Goal: Information Seeking & Learning: Learn about a topic

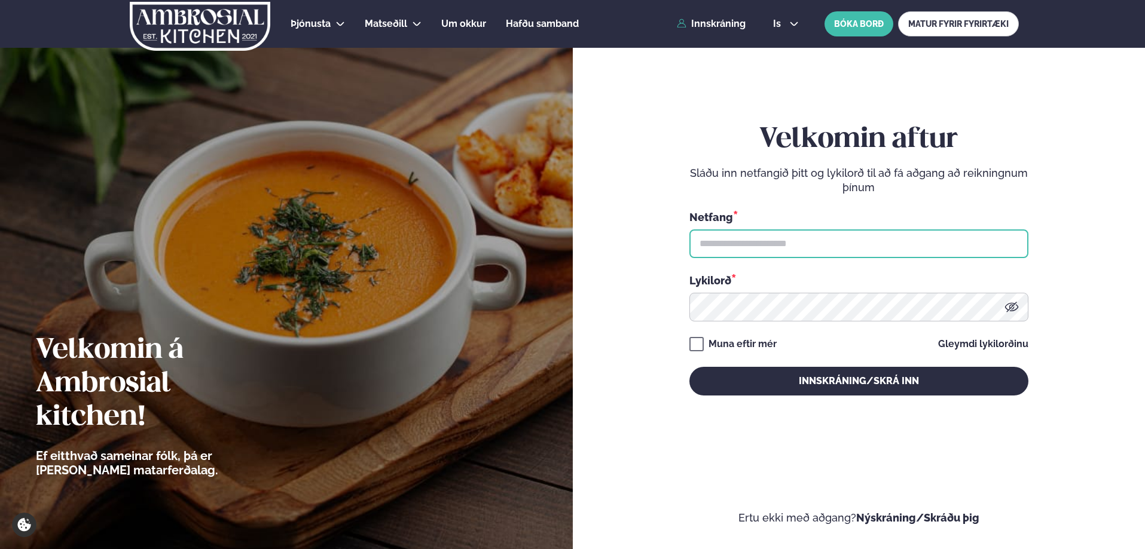
click at [779, 242] on input "text" at bounding box center [858, 244] width 339 height 29
type input "**********"
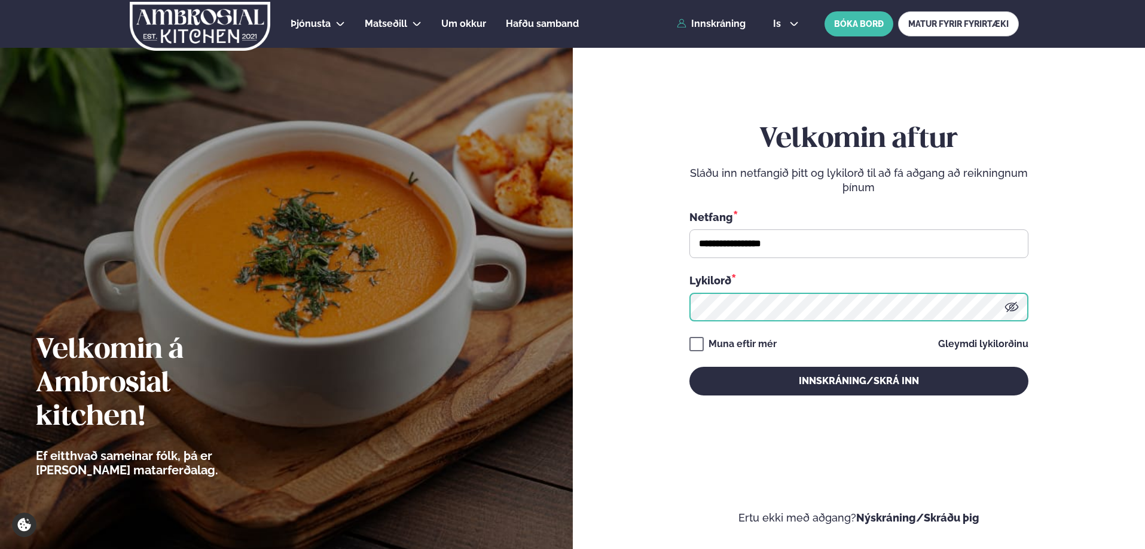
click at [689, 367] on button "Innskráning/Skrá inn" at bounding box center [858, 381] width 339 height 29
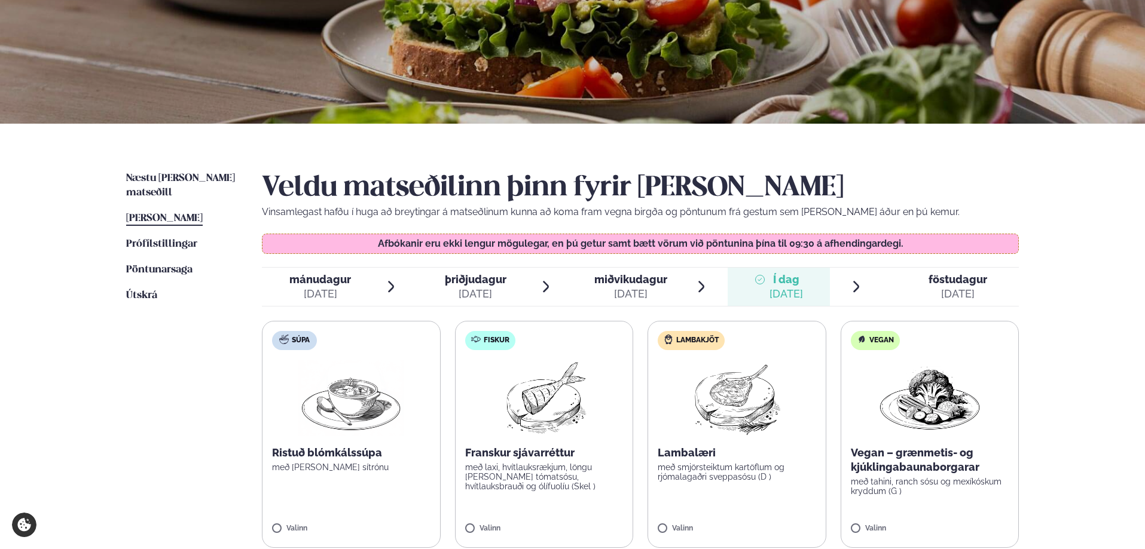
scroll to position [299, 0]
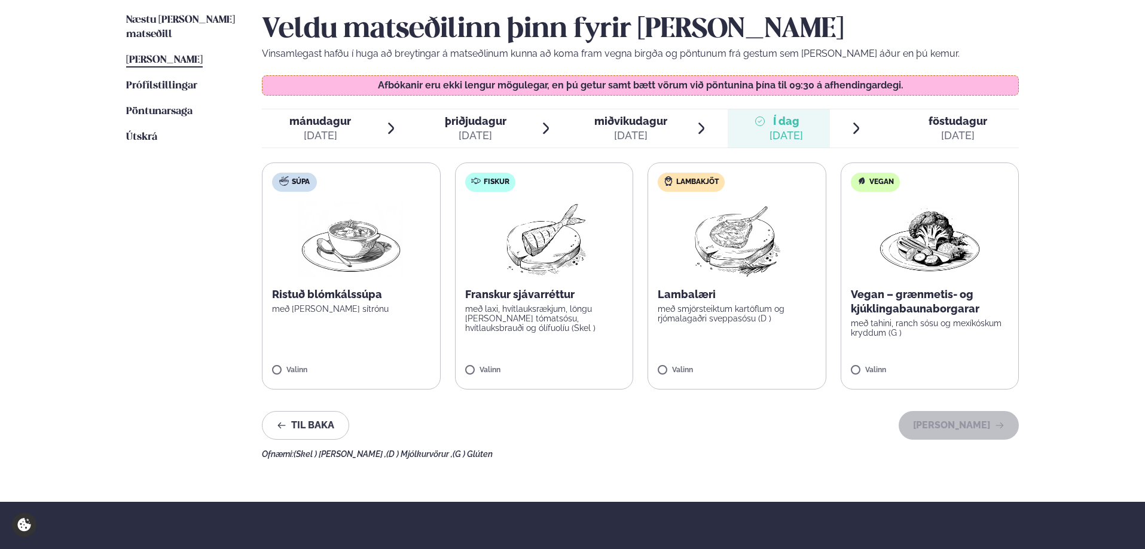
click at [965, 124] on span "föstudagur" at bounding box center [957, 121] width 59 height 13
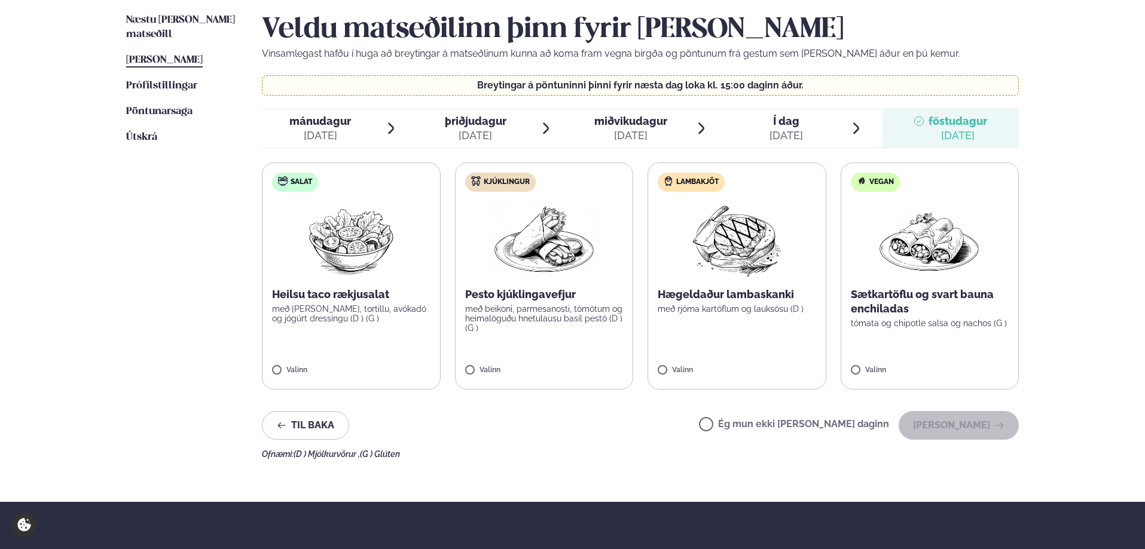
click at [804, 128] on span "Í dag Í d. [DATE]" at bounding box center [778, 128] width 103 height 38
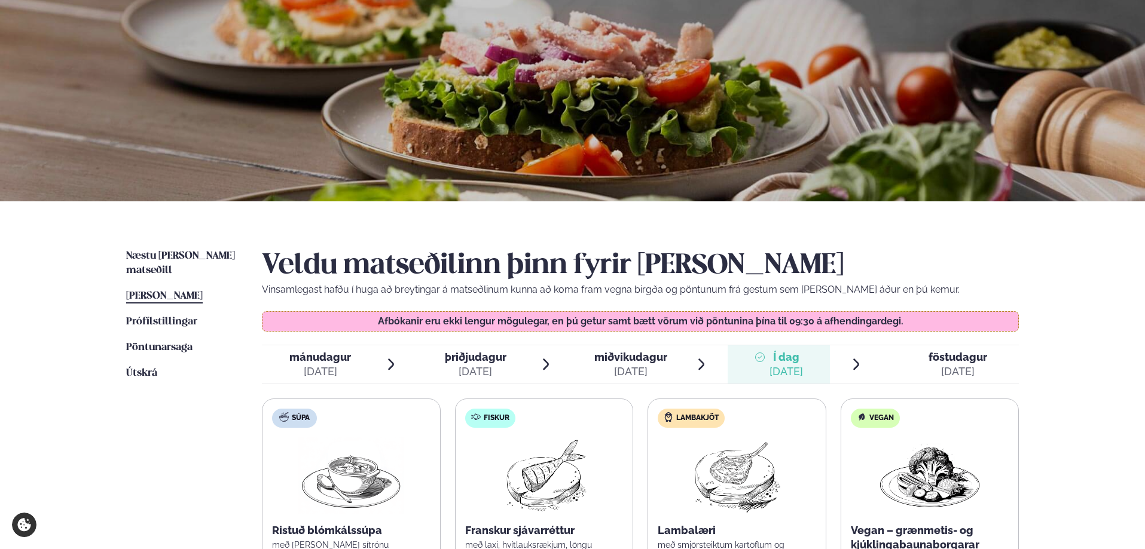
scroll to position [60, 0]
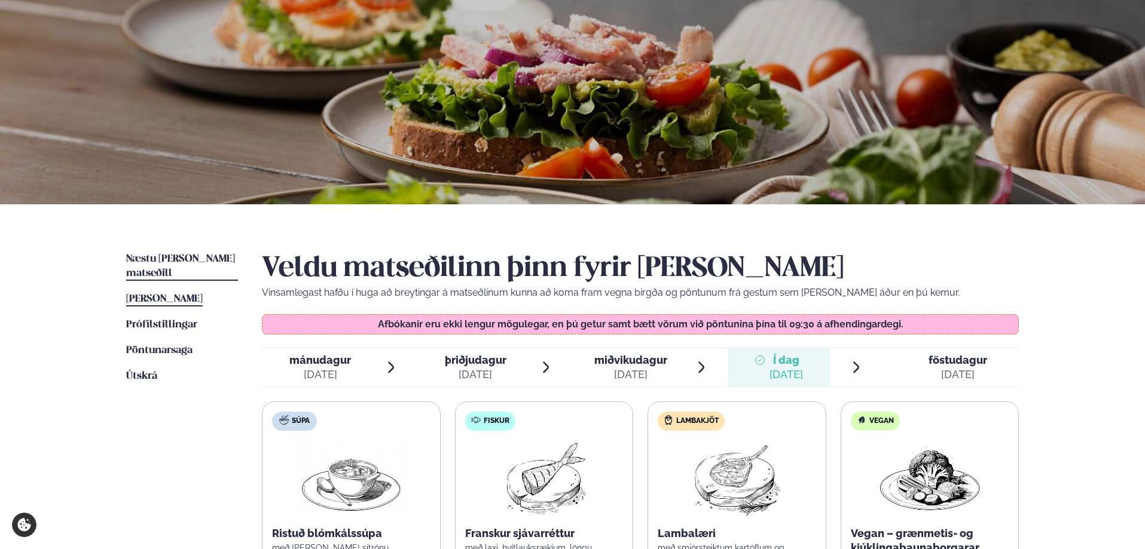
click at [198, 260] on span "Næstu [PERSON_NAME] matseðill" at bounding box center [180, 266] width 109 height 25
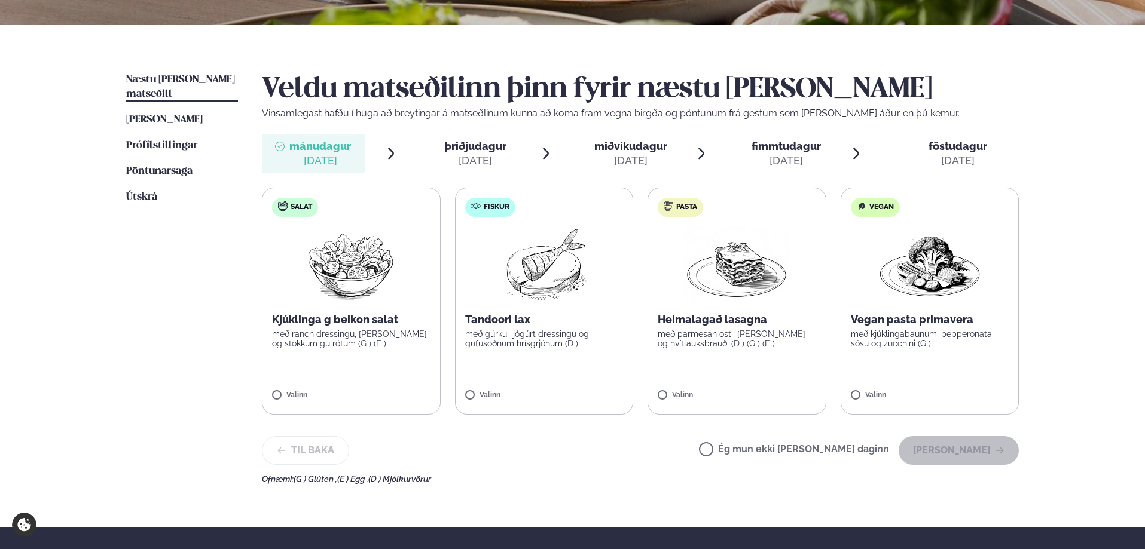
scroll to position [299, 0]
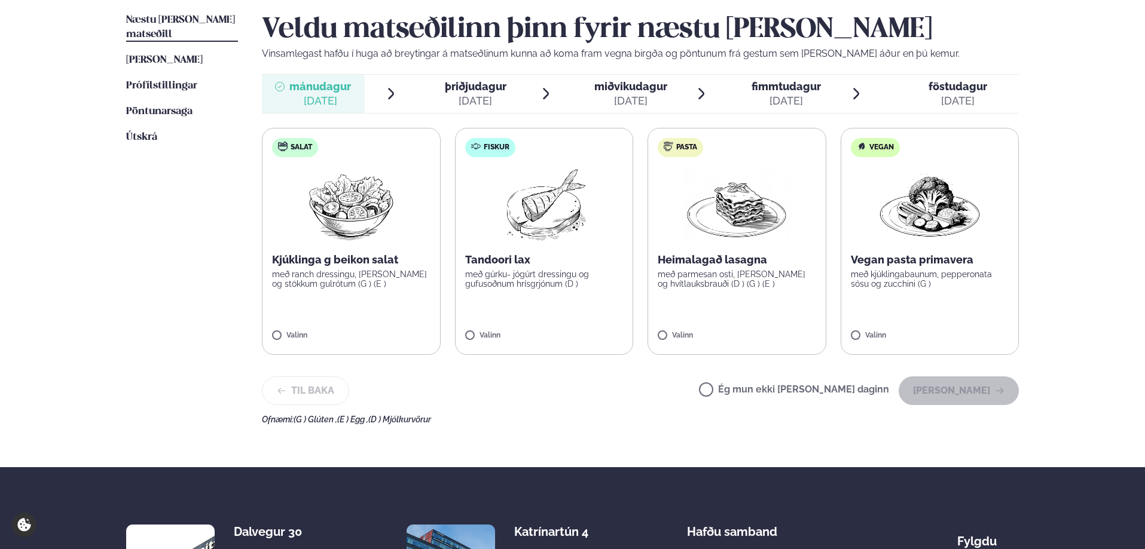
click at [463, 94] on div "[DATE]" at bounding box center [476, 101] width 62 height 14
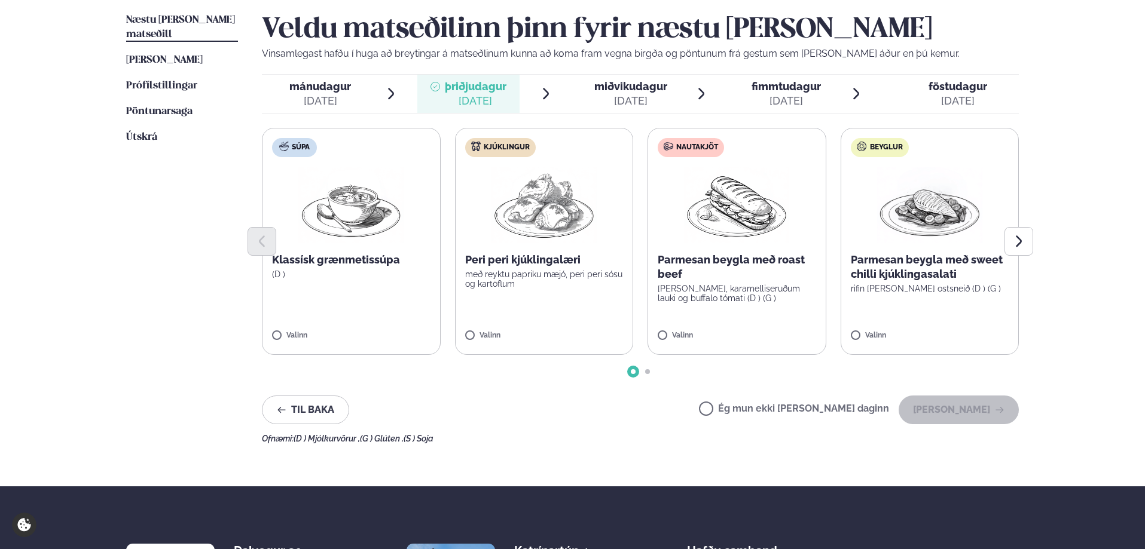
click at [617, 84] on span "miðvikudagur" at bounding box center [630, 86] width 73 height 13
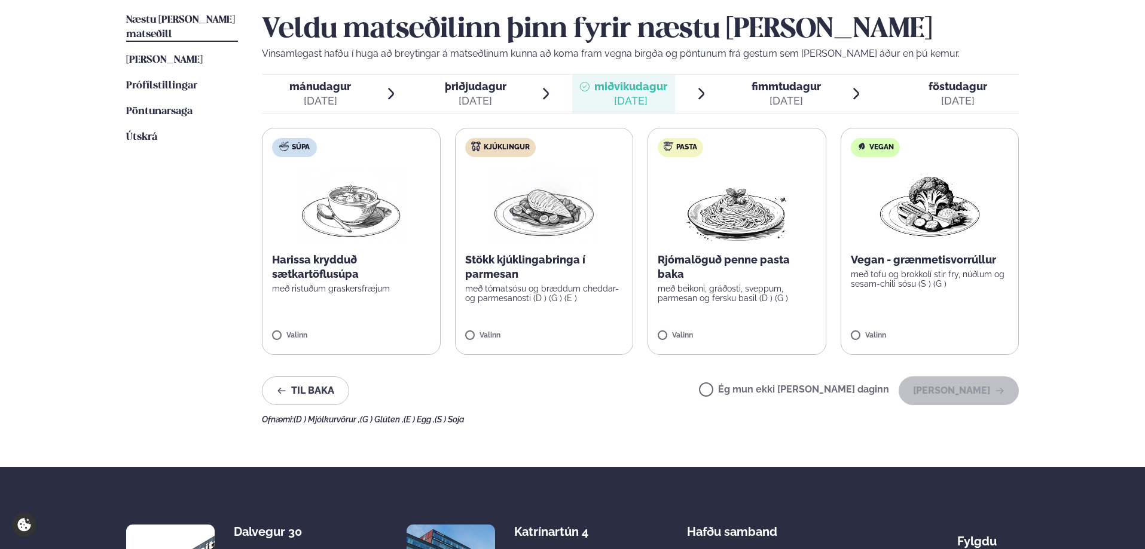
click at [620, 87] on span "miðvikudagur" at bounding box center [630, 86] width 73 height 13
click at [796, 84] on span "fimmtudagur" at bounding box center [785, 86] width 69 height 13
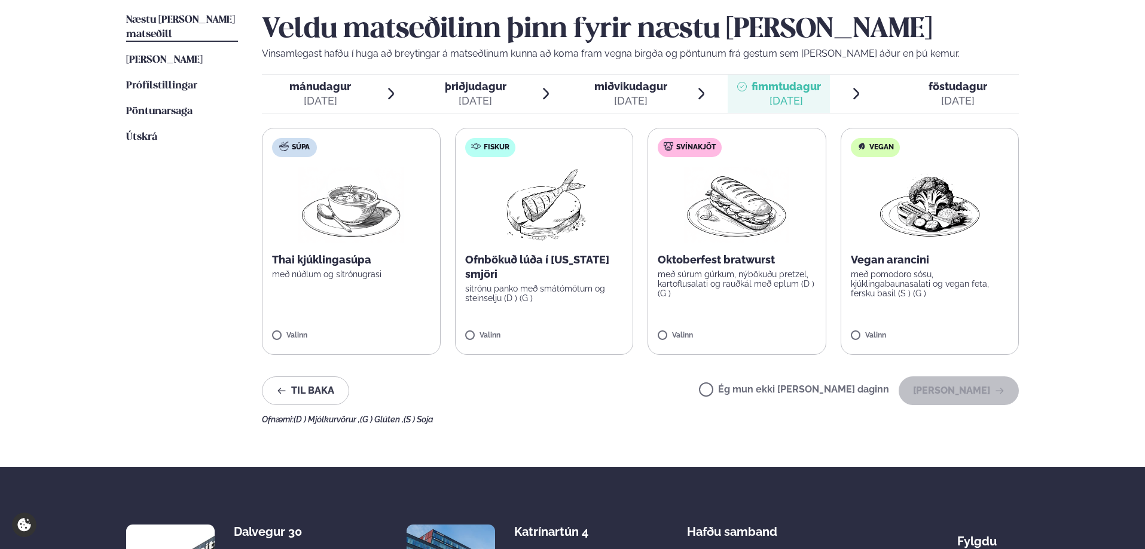
click at [957, 85] on span "föstudagur" at bounding box center [957, 86] width 59 height 13
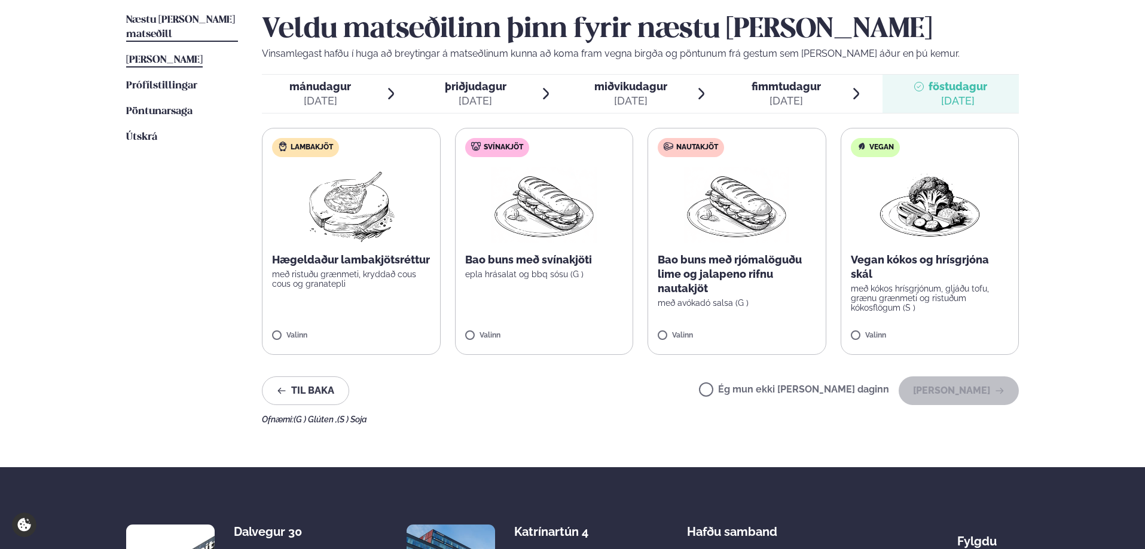
click at [170, 55] on span "[PERSON_NAME]" at bounding box center [164, 60] width 77 height 10
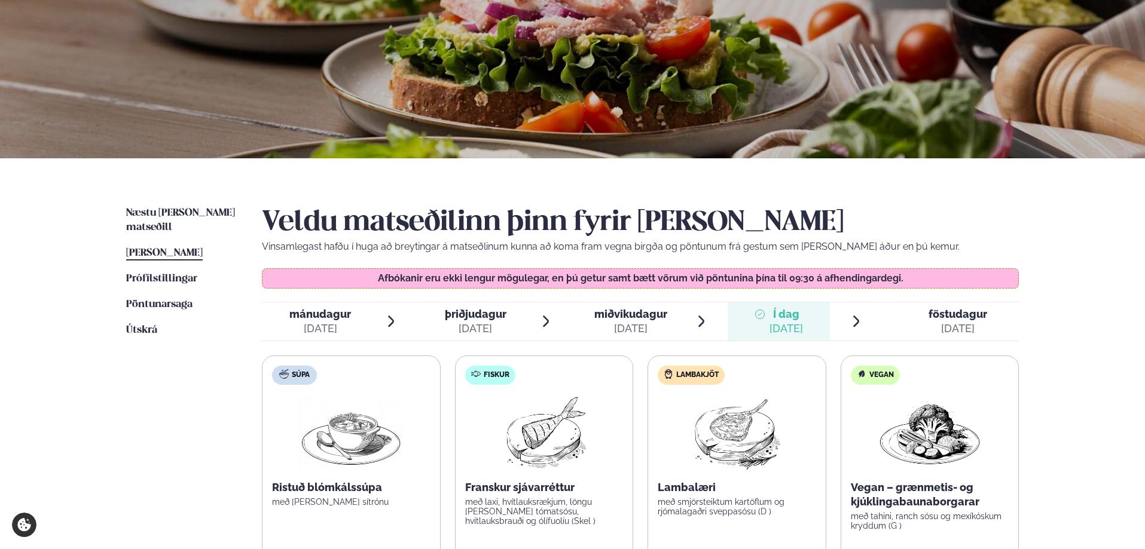
scroll to position [60, 0]
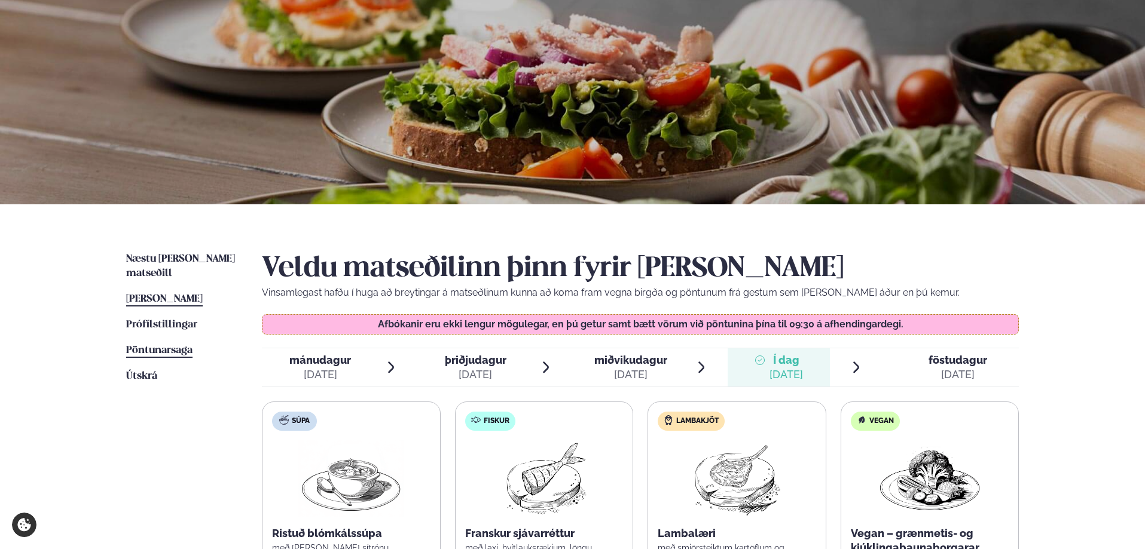
click at [169, 345] on span "Pöntunarsaga" at bounding box center [159, 350] width 66 height 10
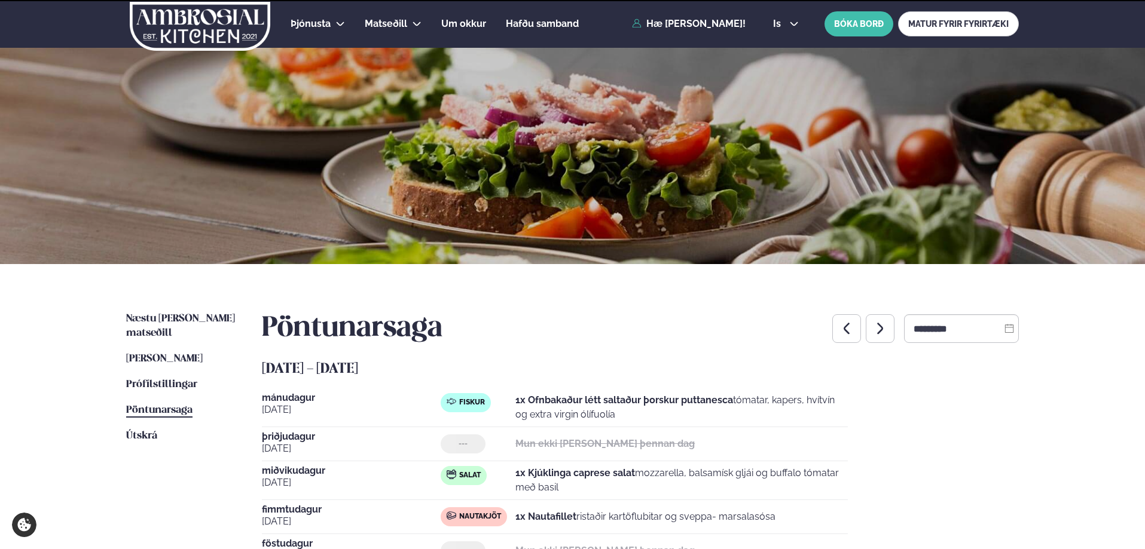
click at [145, 332] on ul "Næstu [PERSON_NAME] matseðill Næsta vika [PERSON_NAME] matseðill [PERSON_NAME] …" at bounding box center [182, 449] width 112 height 275
click at [167, 354] on span "[PERSON_NAME]" at bounding box center [164, 359] width 77 height 10
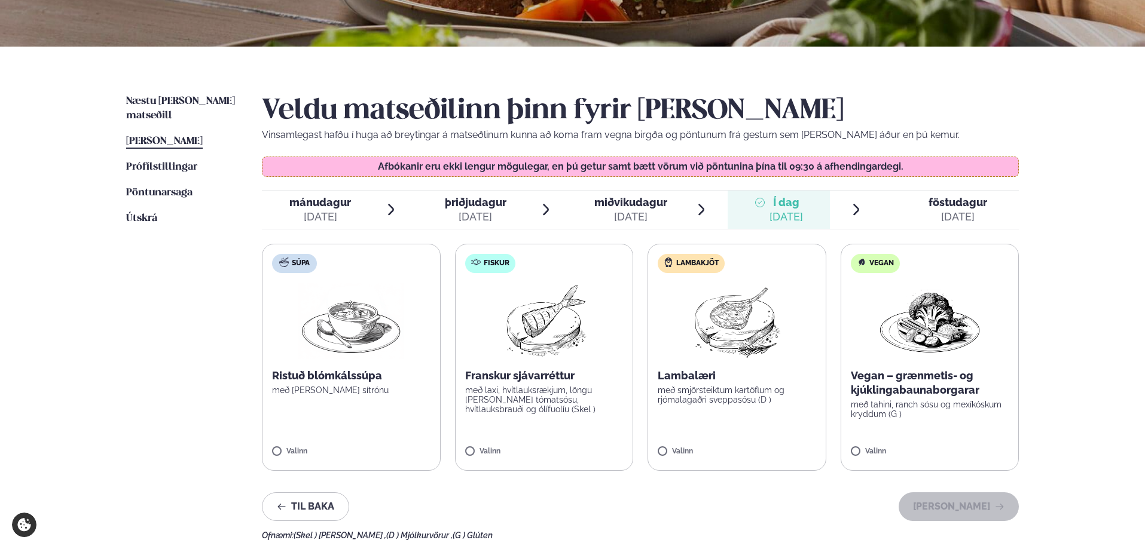
scroll to position [239, 0]
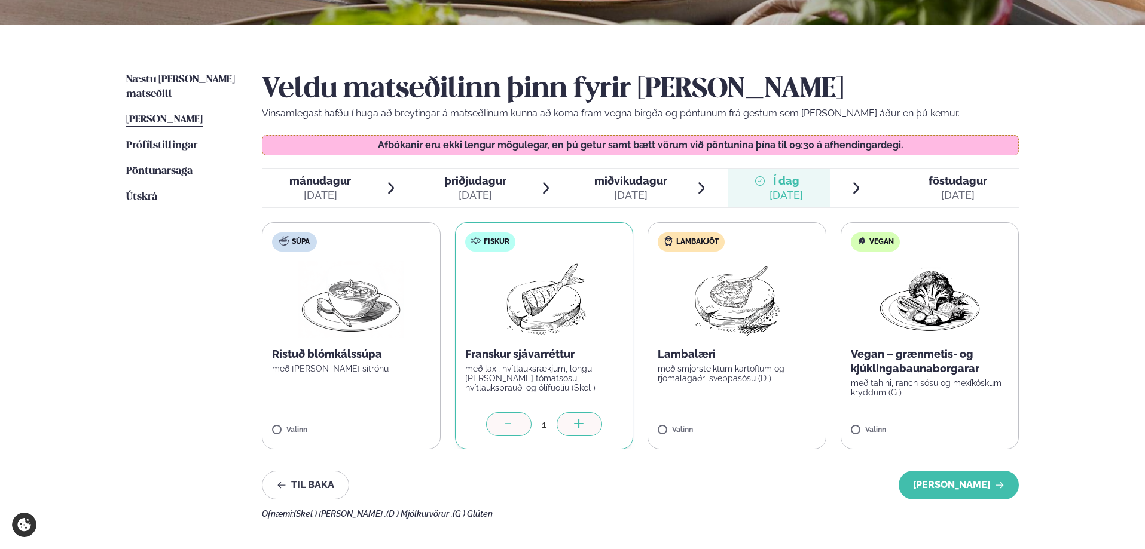
click at [1057, 362] on div "Þjónusta Hádegismatur fyrir fyrirtæki Fyrirtækja veitingar Einkapartý Matseðill…" at bounding box center [572, 285] width 1145 height 1048
click at [913, 488] on button "[PERSON_NAME]" at bounding box center [958, 485] width 120 height 29
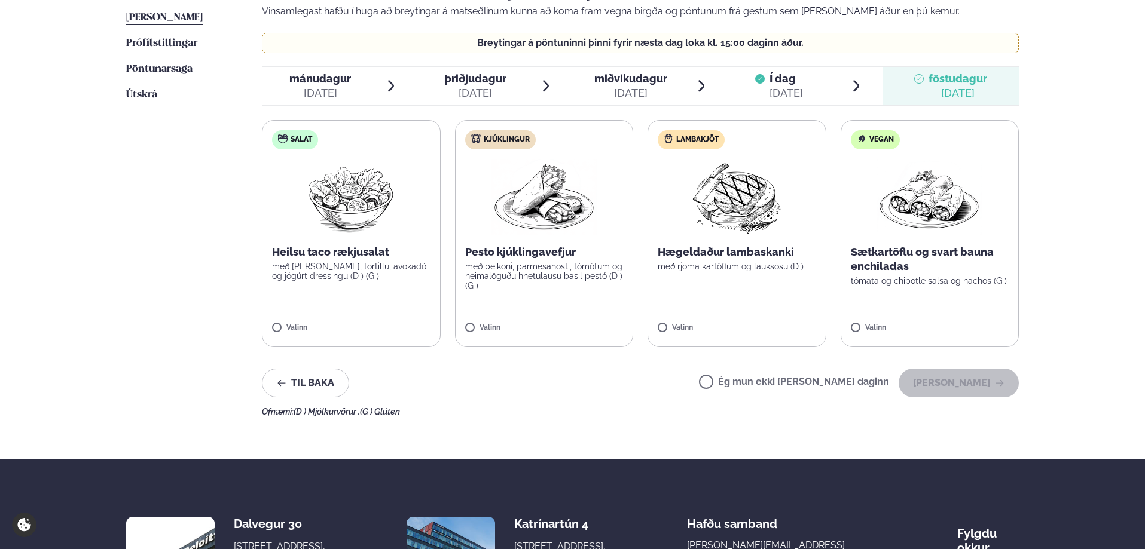
scroll to position [359, 0]
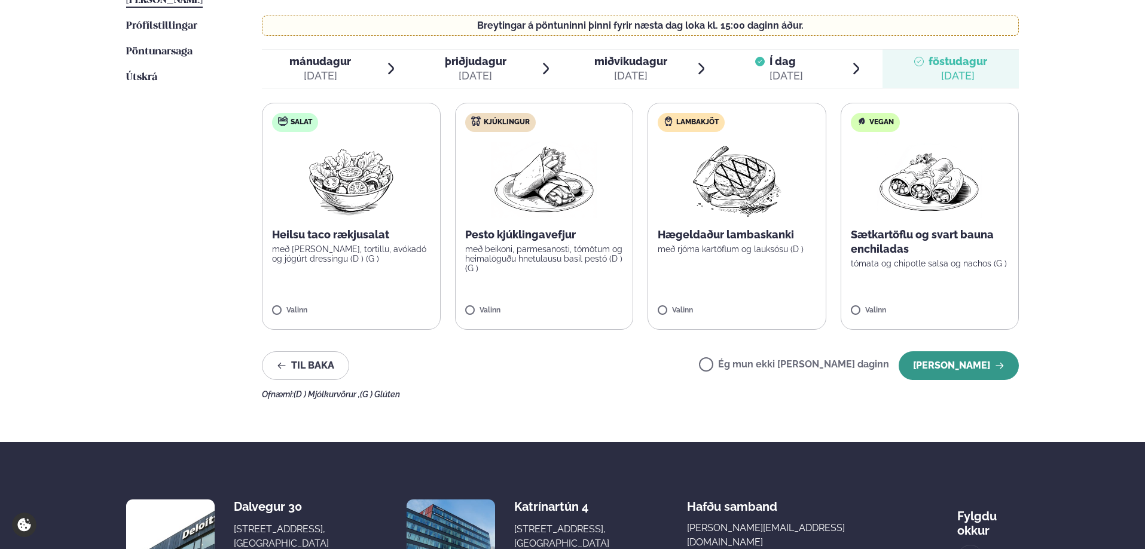
click at [963, 362] on button "[PERSON_NAME]" at bounding box center [958, 365] width 120 height 29
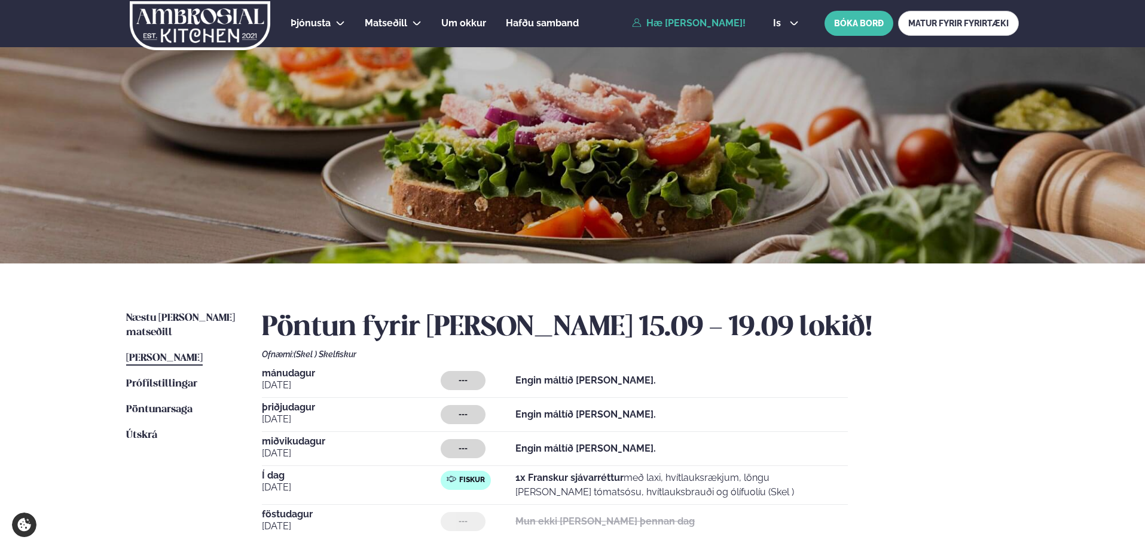
scroll to position [0, 0]
